Goal: Use online tool/utility: Utilize a website feature to perform a specific function

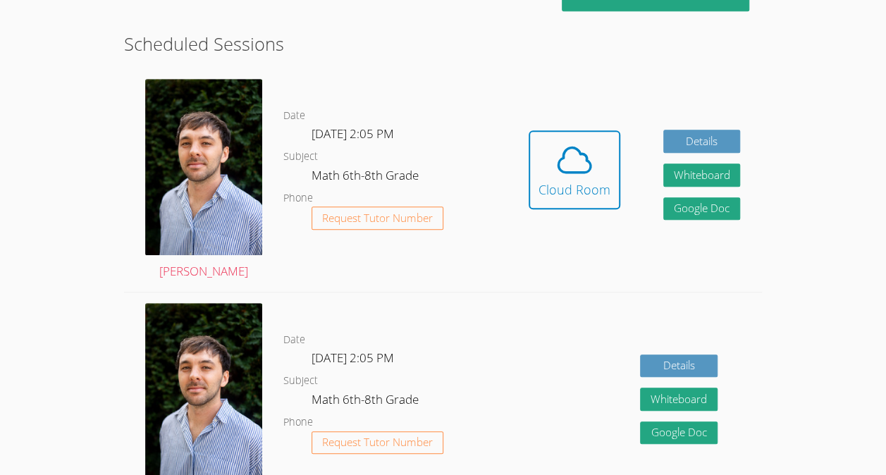
scroll to position [334, 0]
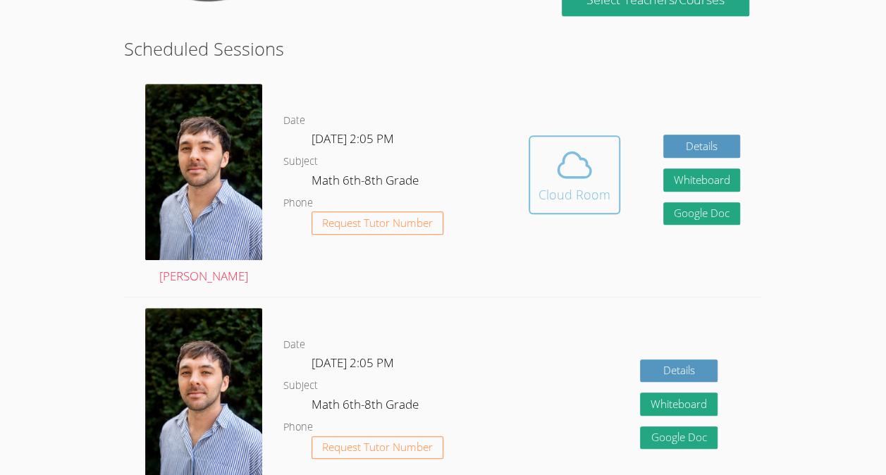
click at [589, 161] on icon at bounding box center [574, 164] width 39 height 39
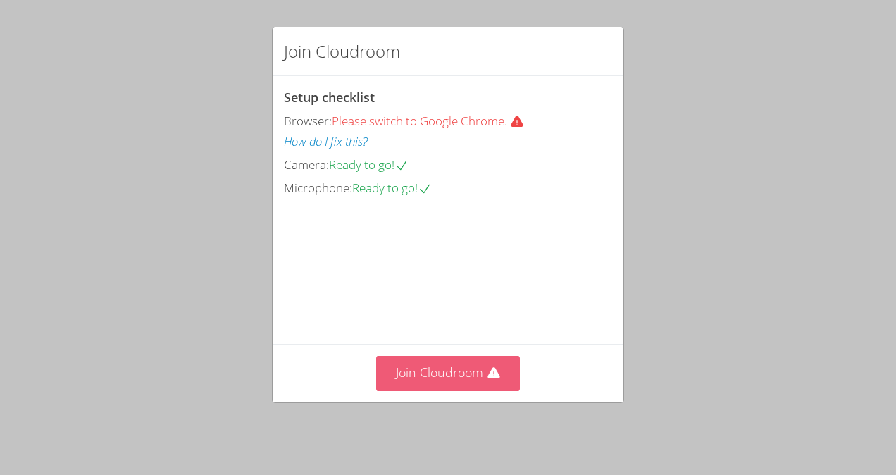
click at [460, 373] on button "Join Cloudroom" at bounding box center [448, 373] width 144 height 35
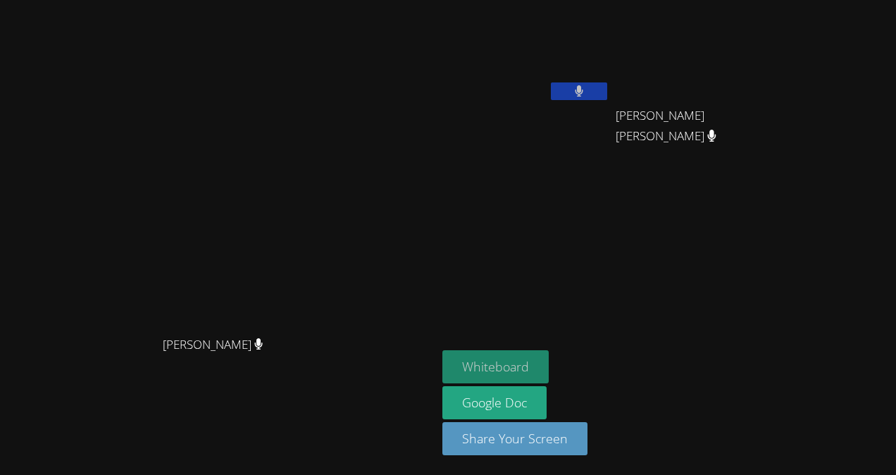
click at [549, 382] on button "Whiteboard" at bounding box center [496, 366] width 106 height 33
click at [443, 350] on button "Whiteboard" at bounding box center [496, 366] width 106 height 33
